Goal: Navigation & Orientation: Find specific page/section

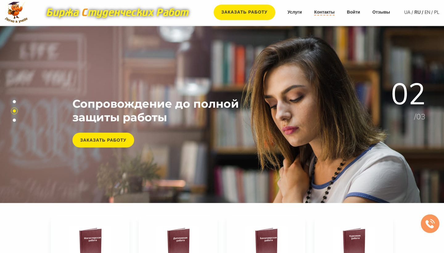
click at [321, 13] on link "Контакты" at bounding box center [324, 12] width 20 height 6
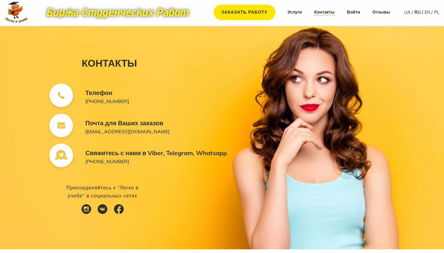
click at [321, 10] on link "Контакты" at bounding box center [324, 12] width 20 height 6
click at [321, 11] on link "Контакты" at bounding box center [324, 12] width 20 height 6
click at [299, 14] on link "Услуги" at bounding box center [295, 12] width 15 height 6
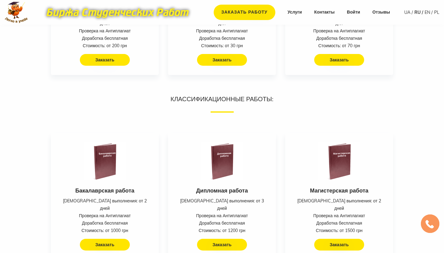
scroll to position [325, 0]
